Goal: Information Seeking & Learning: Find specific fact

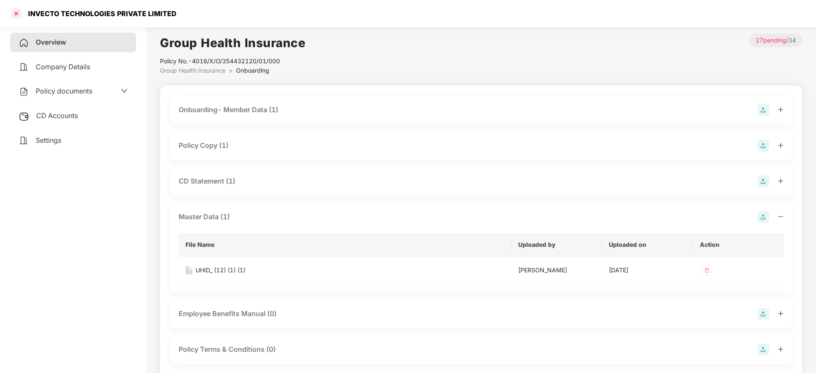
click at [16, 12] on div at bounding box center [16, 14] width 14 height 14
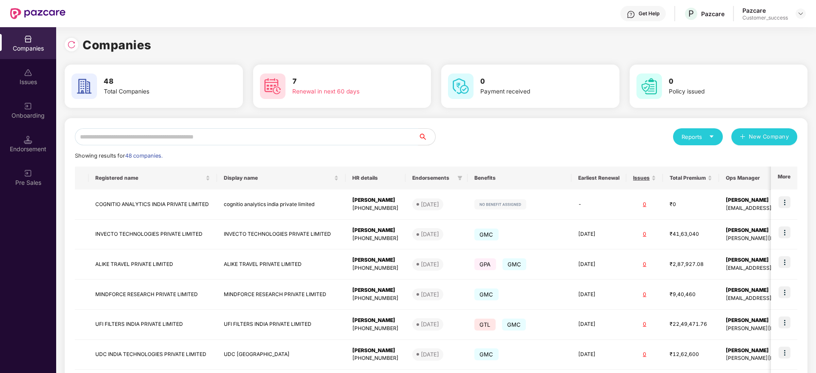
click at [333, 138] on input "text" at bounding box center [246, 136] width 343 height 17
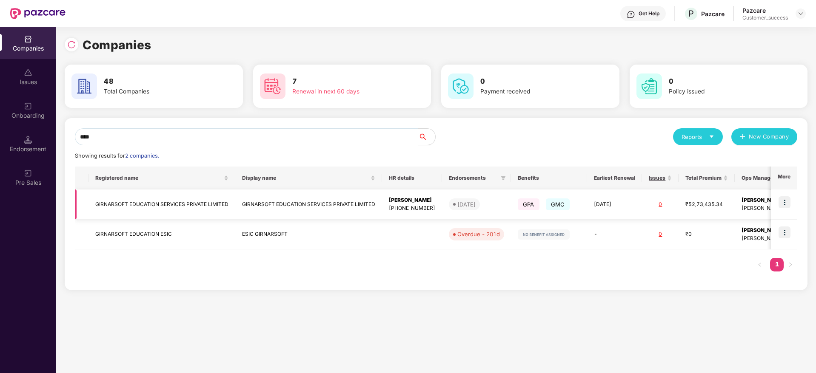
type input "****"
click at [785, 202] on img at bounding box center [784, 202] width 12 height 12
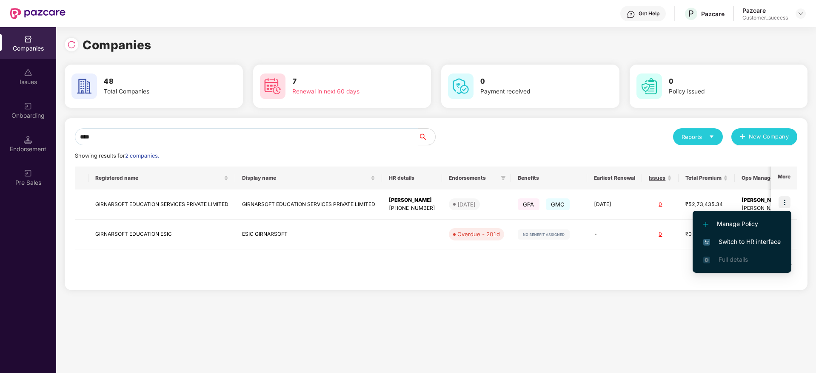
click at [739, 241] on span "Switch to HR interface" at bounding box center [741, 241] width 77 height 9
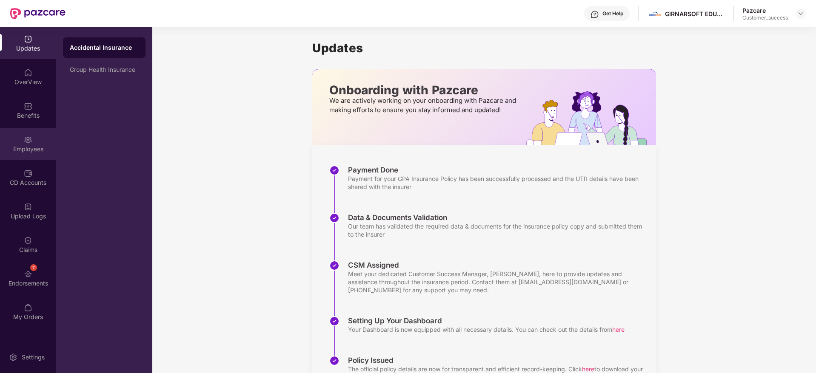
click at [25, 145] on div "Employees" at bounding box center [28, 149] width 56 height 9
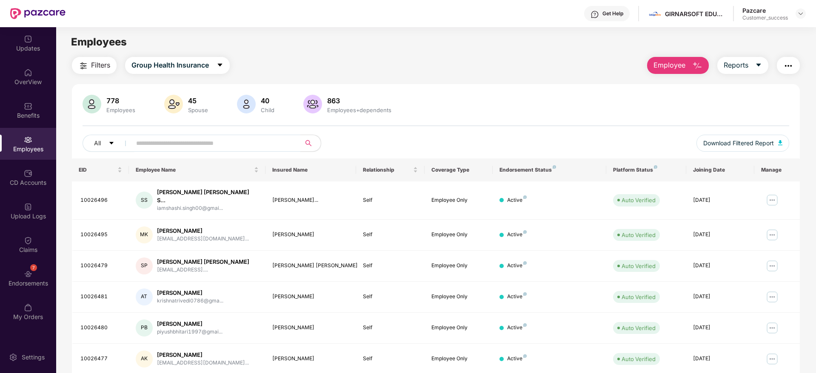
click at [198, 139] on input "text" at bounding box center [212, 143] width 153 height 13
paste input "********"
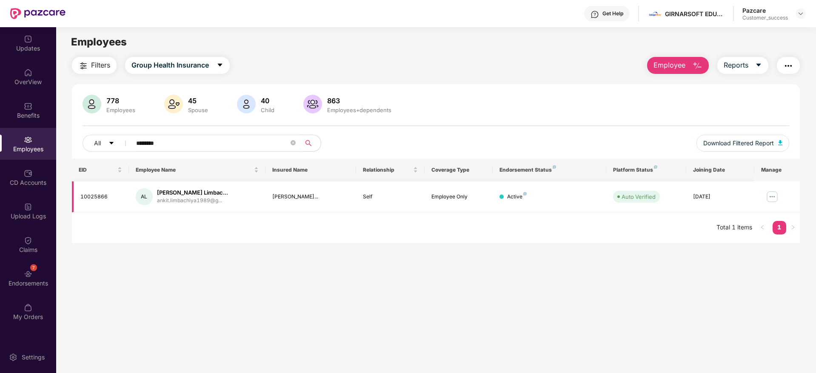
type input "********"
click at [768, 201] on img at bounding box center [772, 197] width 14 height 14
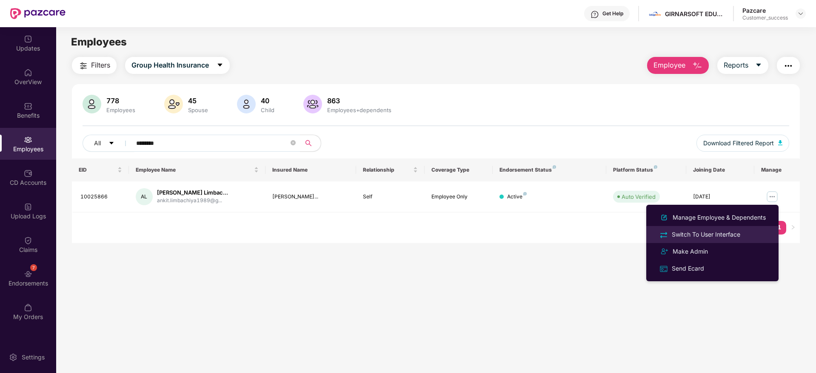
click at [705, 234] on div "Switch To User Interface" at bounding box center [706, 234] width 72 height 9
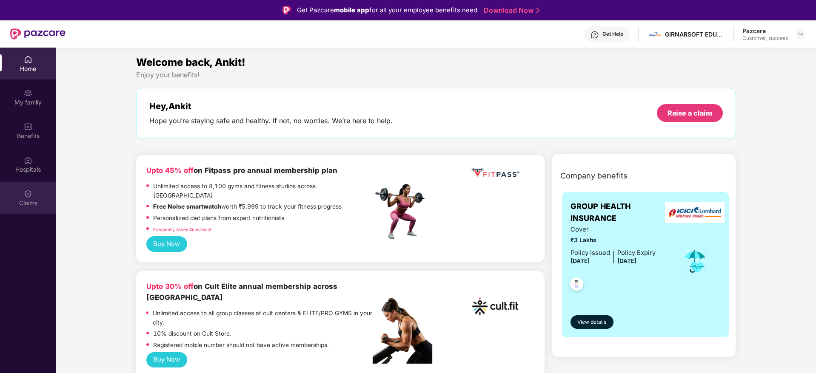
click at [28, 193] on img at bounding box center [28, 194] width 9 height 9
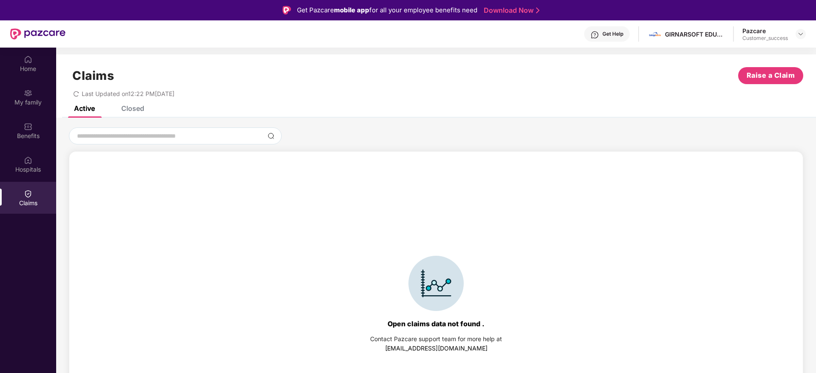
click at [131, 108] on div "Closed" at bounding box center [132, 108] width 23 height 9
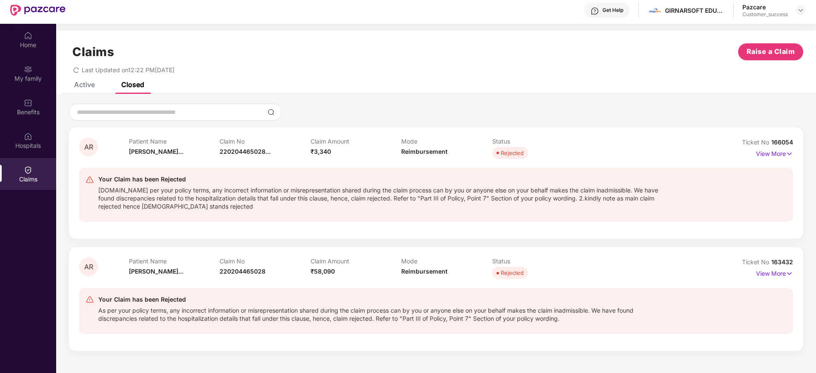
scroll to position [22, 0]
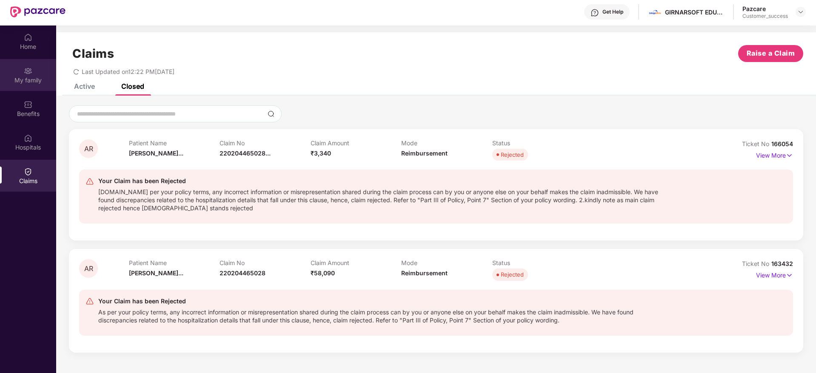
click at [26, 77] on div "My family" at bounding box center [28, 80] width 56 height 9
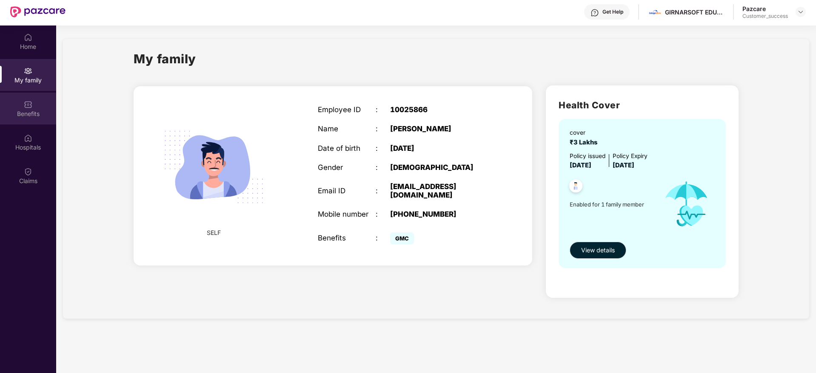
click at [28, 114] on div "Benefits" at bounding box center [28, 114] width 56 height 9
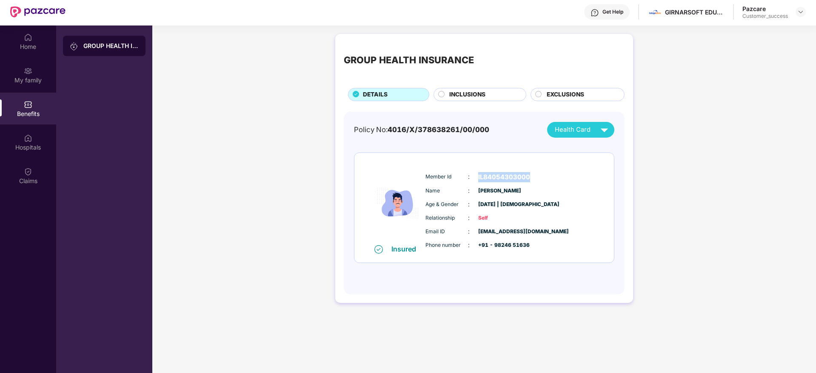
drag, startPoint x: 536, startPoint y: 175, endPoint x: 475, endPoint y: 179, distance: 61.4
click at [475, 179] on div "Member Id : IL84054303000" at bounding box center [509, 177] width 169 height 10
copy span "IL84054303000"
